Goal: Information Seeking & Learning: Learn about a topic

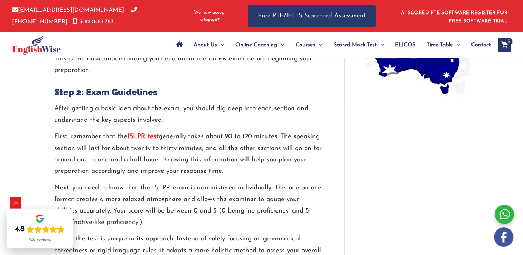
scroll to position [614, 0]
click at [140, 133] on strong "ISLPR test" at bounding box center [142, 136] width 31 height 7
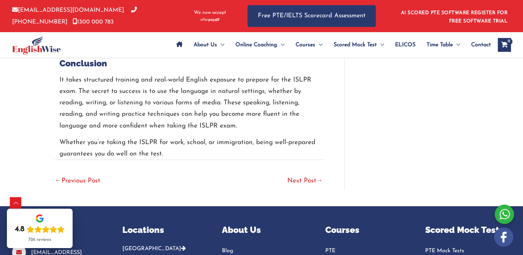
scroll to position [1720, 0]
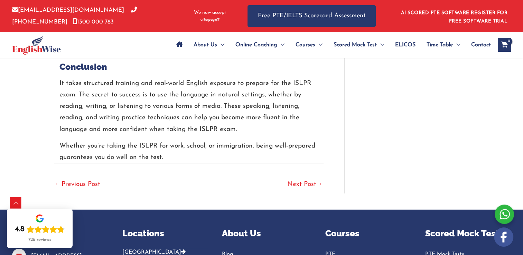
click at [297, 177] on link "Next Post →" at bounding box center [305, 184] width 36 height 15
